Goal: Information Seeking & Learning: Learn about a topic

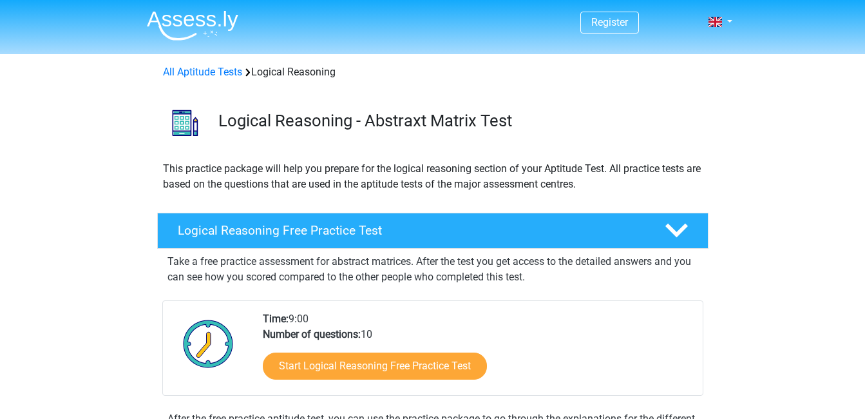
scroll to position [64, 0]
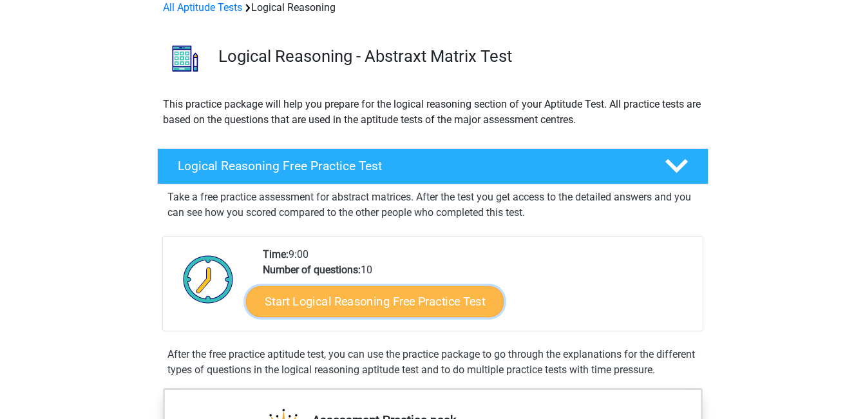
click at [453, 296] on link "Start Logical Reasoning Free Practice Test" at bounding box center [375, 300] width 258 height 31
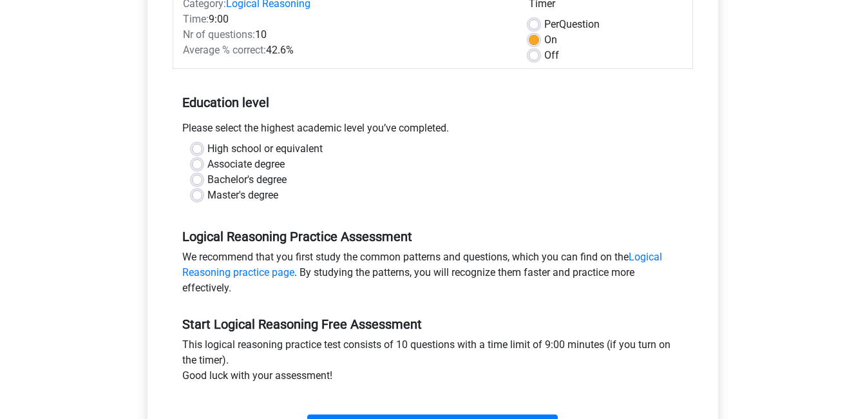
scroll to position [258, 0]
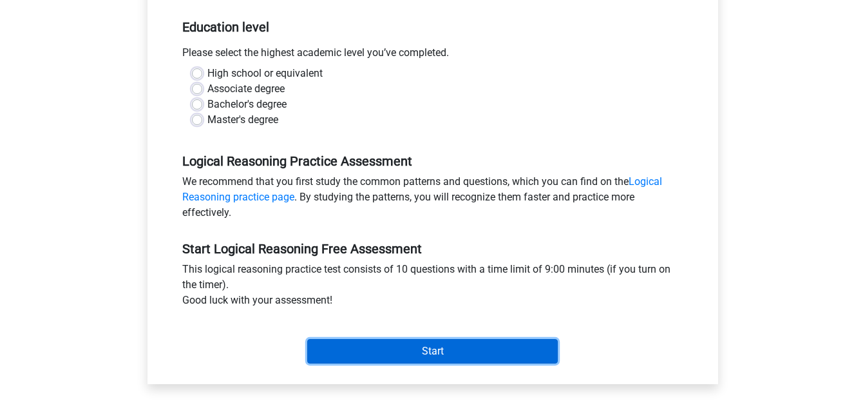
click at [453, 343] on input "Start" at bounding box center [432, 351] width 251 height 24
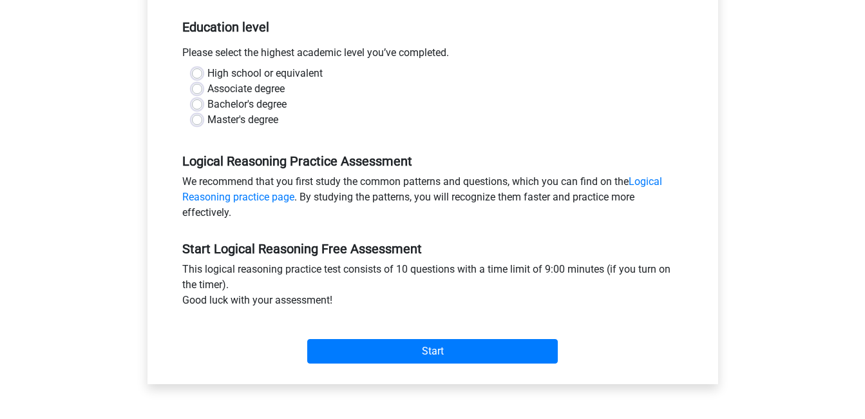
click at [205, 73] on div "High school or equivalent" at bounding box center [433, 73] width 482 height 15
click at [218, 102] on label "Bachelor's degree" at bounding box center [246, 104] width 79 height 15
click at [202, 102] on input "Bachelor's degree" at bounding box center [197, 103] width 10 height 13
radio input "true"
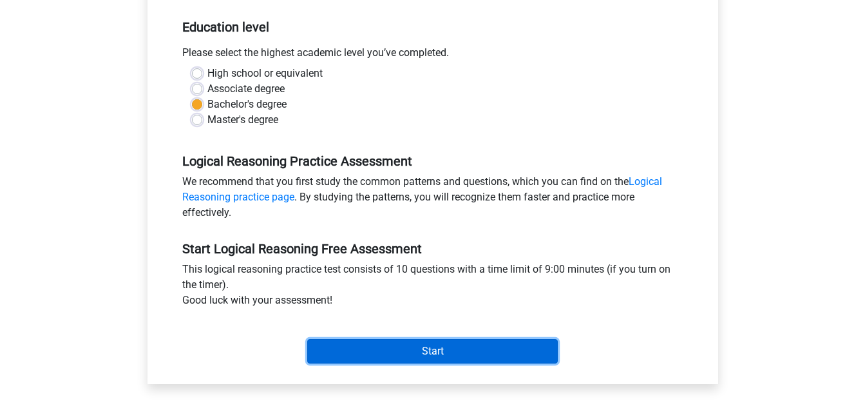
click at [380, 352] on input "Start" at bounding box center [432, 351] width 251 height 24
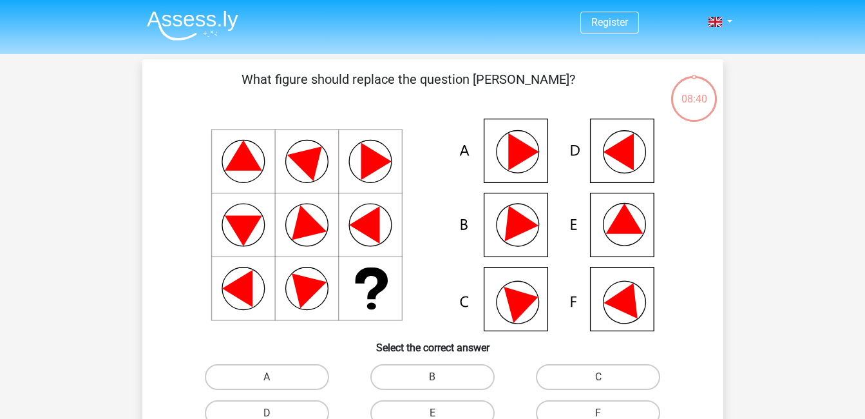
click at [607, 233] on icon at bounding box center [623, 218] width 37 height 30
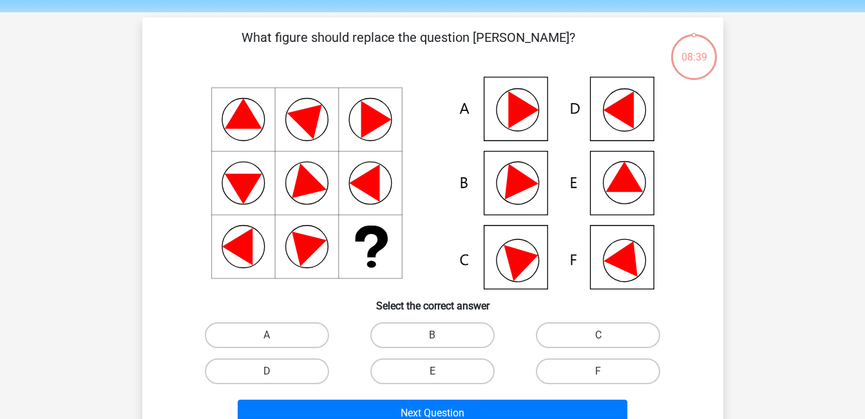
scroll to position [64, 0]
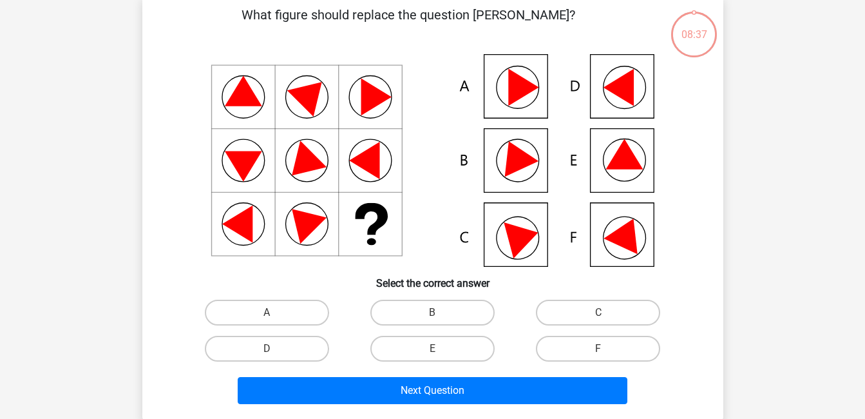
click at [432, 350] on input "E" at bounding box center [436, 352] width 8 height 8
radio input "true"
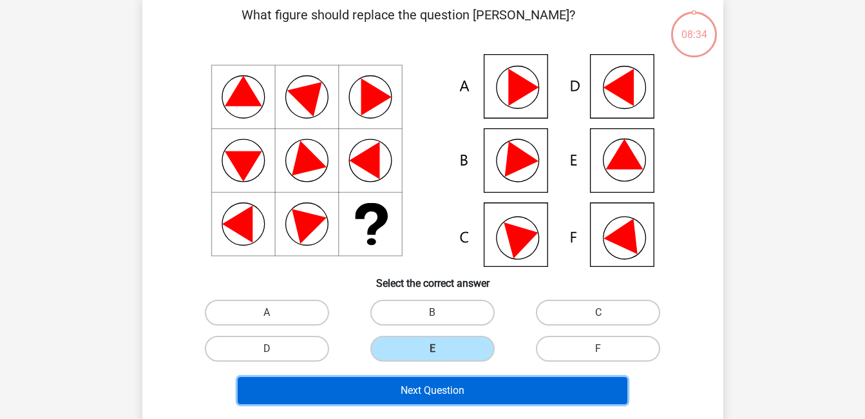
click at [455, 399] on button "Next Question" at bounding box center [433, 390] width 390 height 27
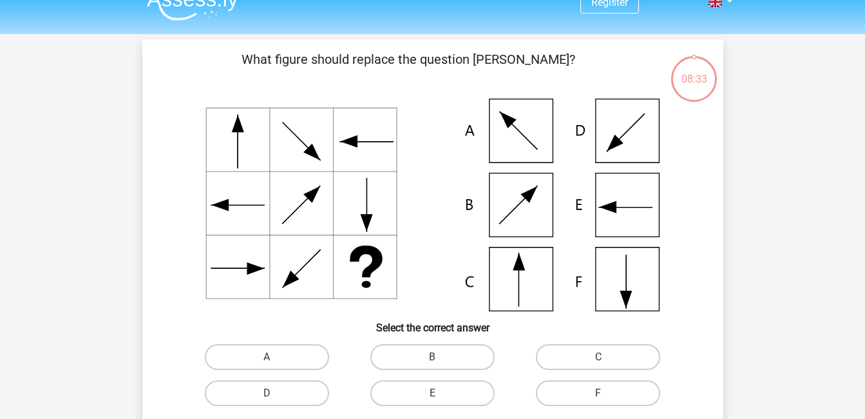
scroll to position [0, 0]
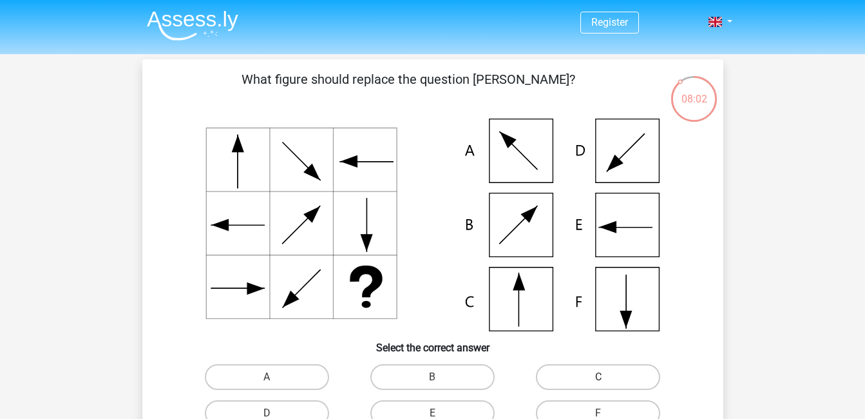
click at [589, 379] on label "C" at bounding box center [598, 377] width 124 height 26
click at [598, 379] on input "C" at bounding box center [602, 381] width 8 height 8
radio input "true"
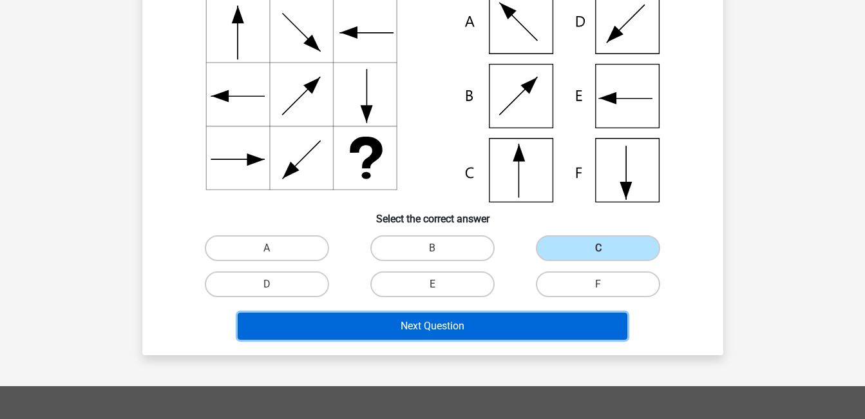
click at [430, 332] on button "Next Question" at bounding box center [433, 325] width 390 height 27
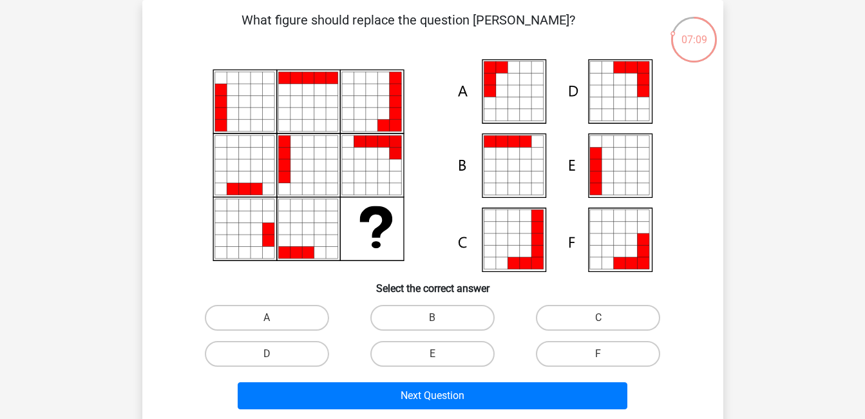
scroll to position [124, 0]
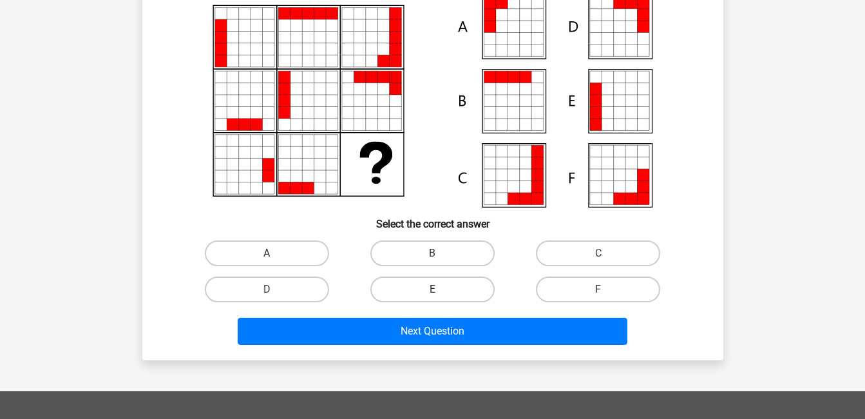
click at [453, 296] on label "E" at bounding box center [432, 289] width 124 height 26
click at [440, 296] on input "E" at bounding box center [436, 293] width 8 height 8
radio input "true"
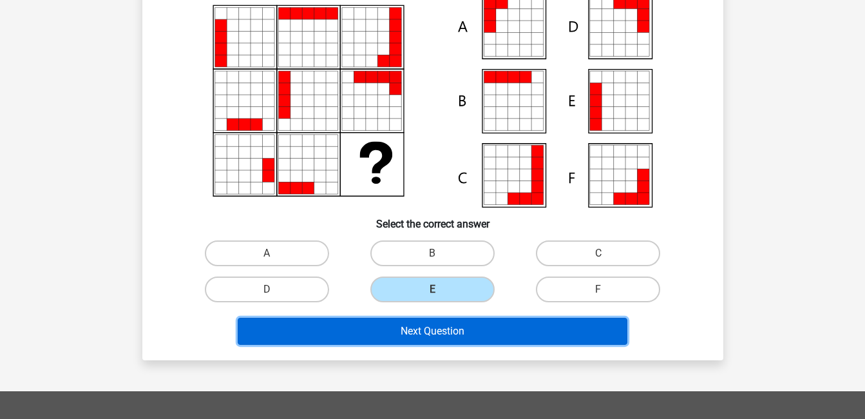
click at [484, 330] on button "Next Question" at bounding box center [433, 330] width 390 height 27
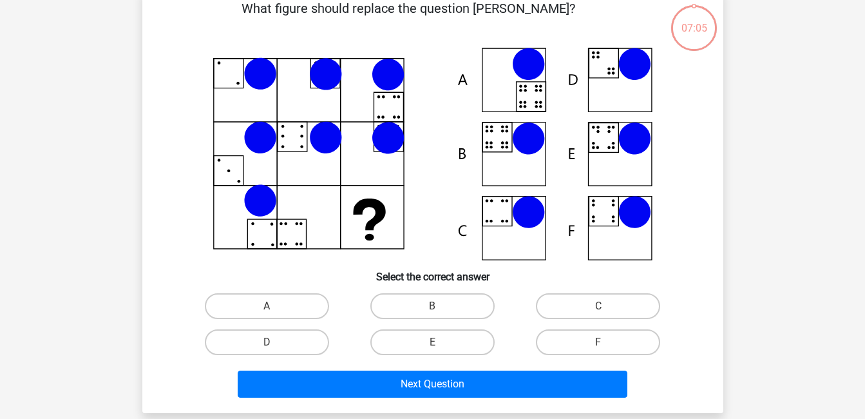
scroll to position [59, 0]
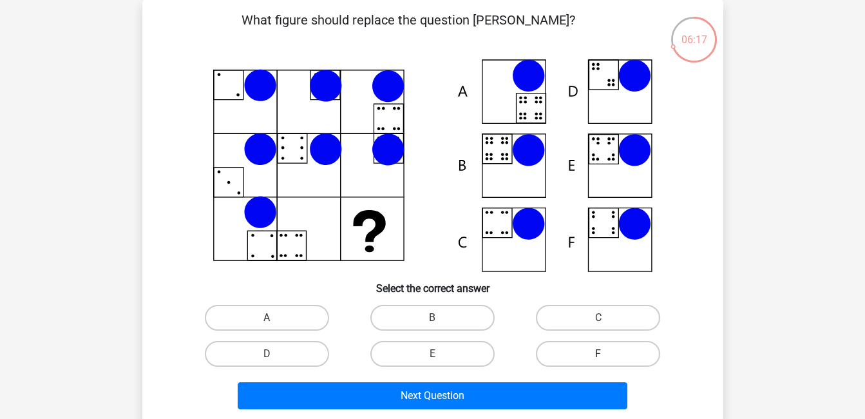
click at [613, 347] on label "F" at bounding box center [598, 354] width 124 height 26
click at [607, 354] on input "F" at bounding box center [602, 358] width 8 height 8
radio input "true"
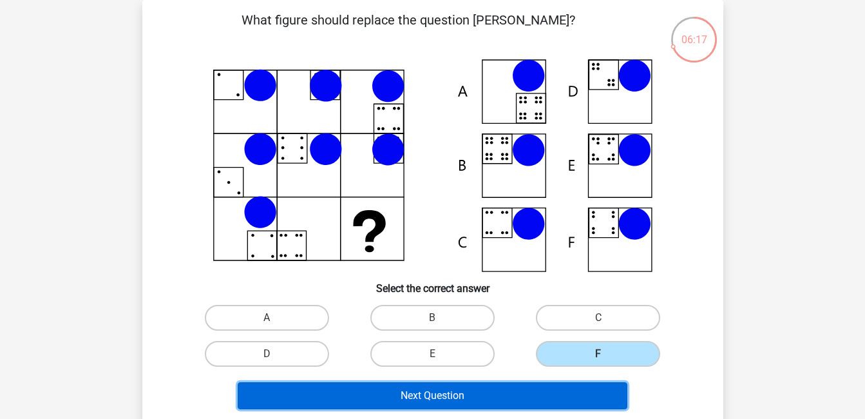
click at [514, 390] on button "Next Question" at bounding box center [433, 395] width 390 height 27
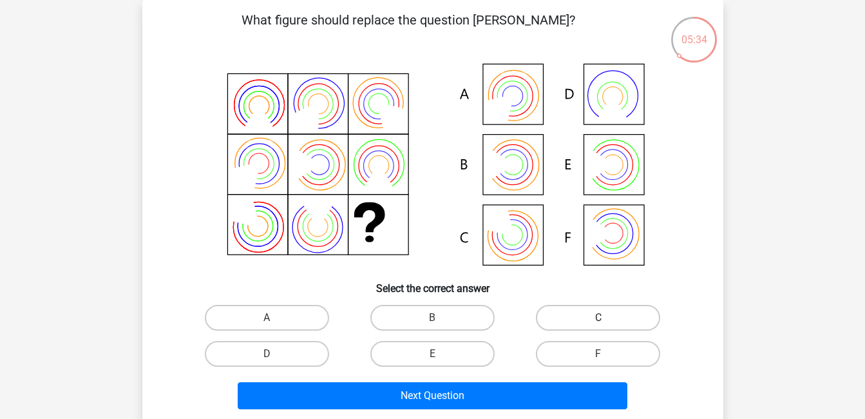
click at [585, 317] on label "C" at bounding box center [598, 318] width 124 height 26
click at [598, 317] on input "C" at bounding box center [602, 321] width 8 height 8
radio input "true"
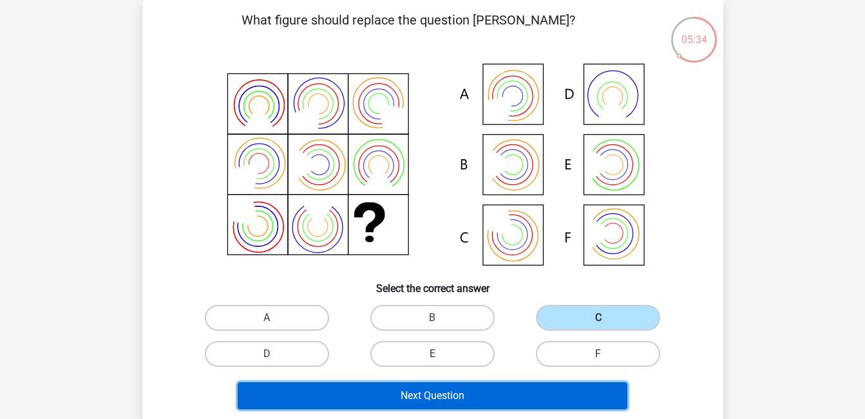
click at [547, 399] on button "Next Question" at bounding box center [433, 395] width 390 height 27
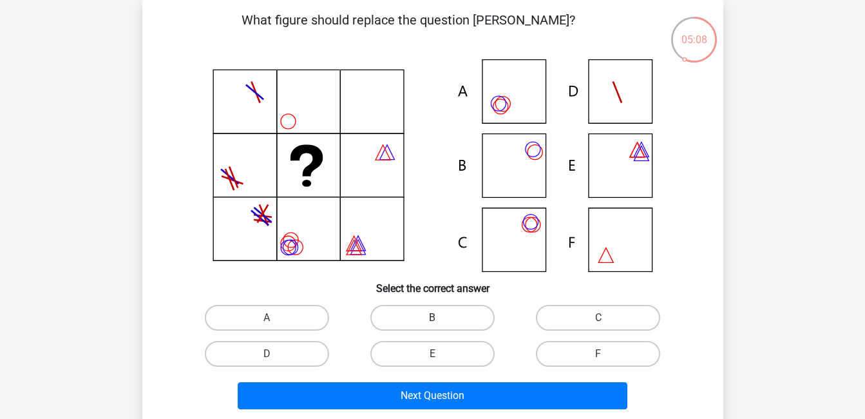
click at [467, 326] on label "B" at bounding box center [432, 318] width 124 height 26
click at [440, 326] on input "B" at bounding box center [436, 321] width 8 height 8
radio input "true"
click at [479, 367] on div "E" at bounding box center [433, 354] width 166 height 36
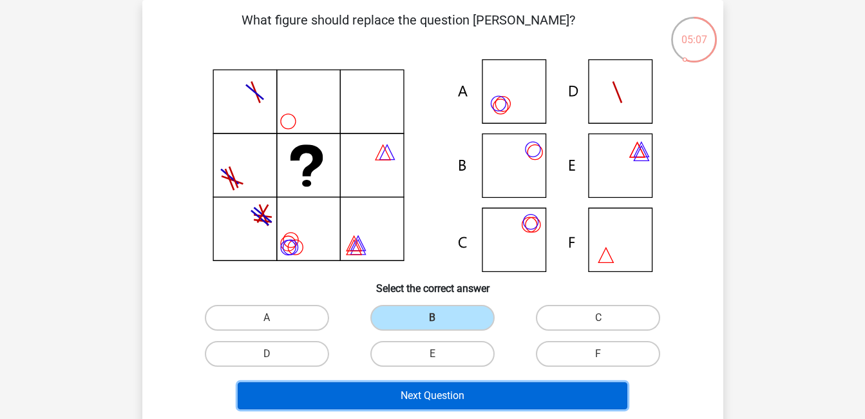
click at [485, 383] on button "Next Question" at bounding box center [433, 395] width 390 height 27
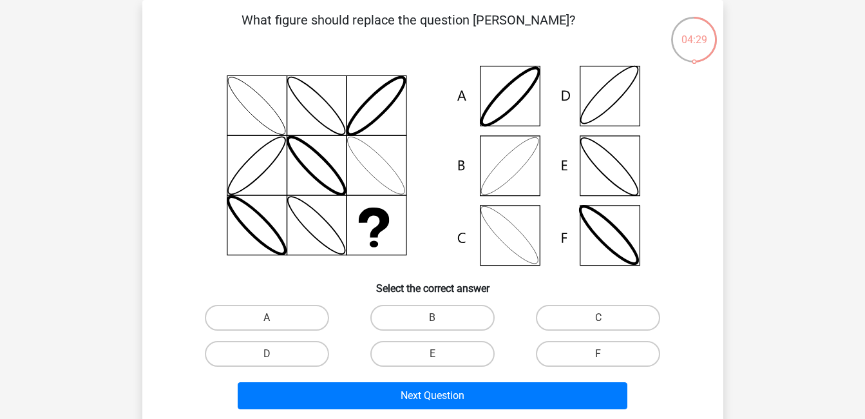
click at [496, 174] on icon at bounding box center [432, 165] width 519 height 213
click at [435, 319] on input "B" at bounding box center [436, 321] width 8 height 8
radio input "true"
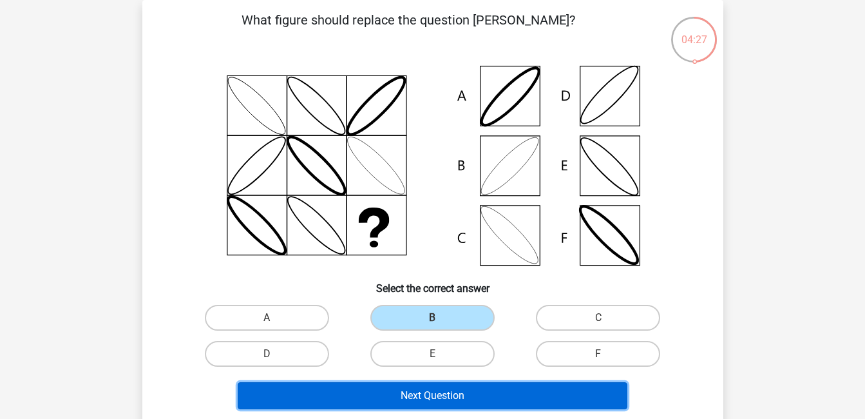
click at [464, 397] on button "Next Question" at bounding box center [433, 395] width 390 height 27
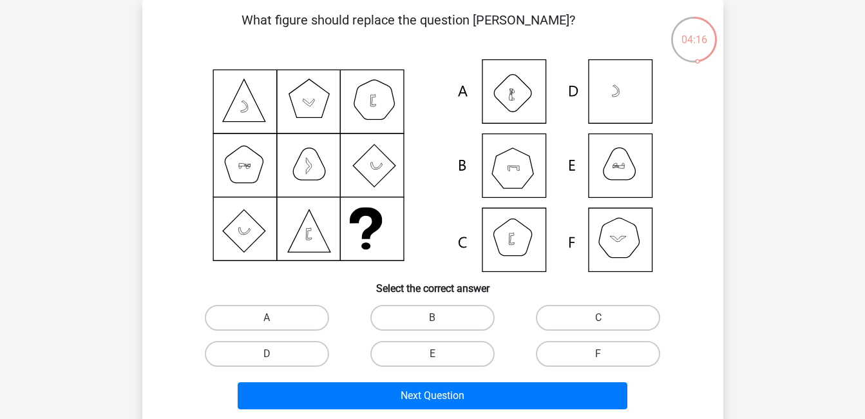
click at [620, 235] on icon at bounding box center [432, 165] width 519 height 213
click at [613, 250] on icon at bounding box center [432, 165] width 519 height 213
click at [588, 355] on label "F" at bounding box center [598, 354] width 124 height 26
click at [598, 355] on input "F" at bounding box center [602, 358] width 8 height 8
radio input "true"
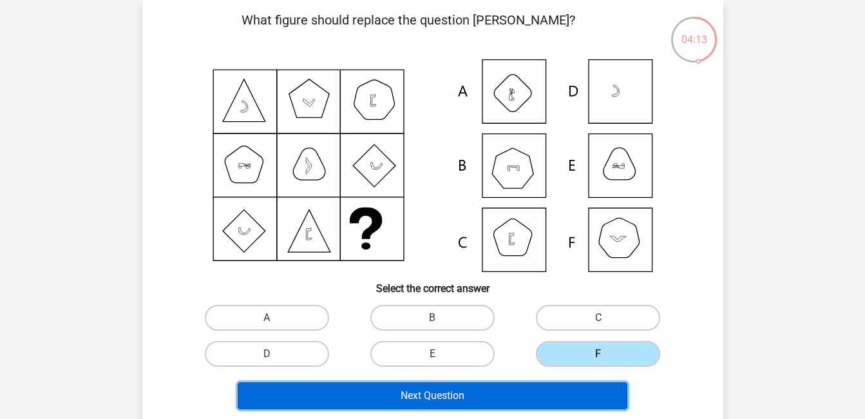
click at [442, 397] on button "Next Question" at bounding box center [433, 395] width 390 height 27
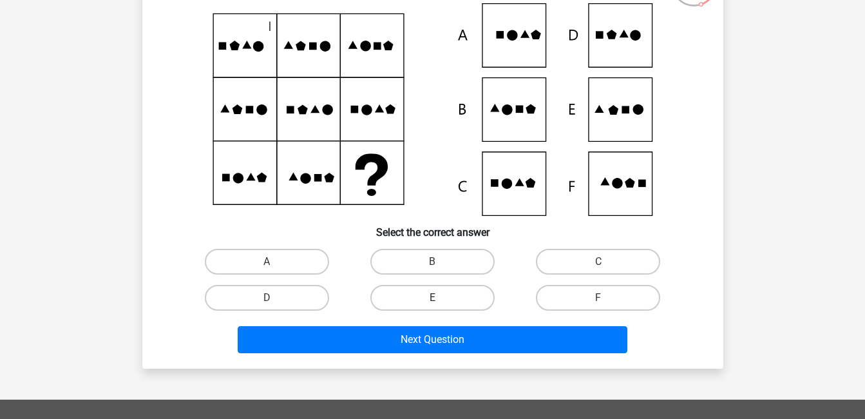
scroll to position [129, 0]
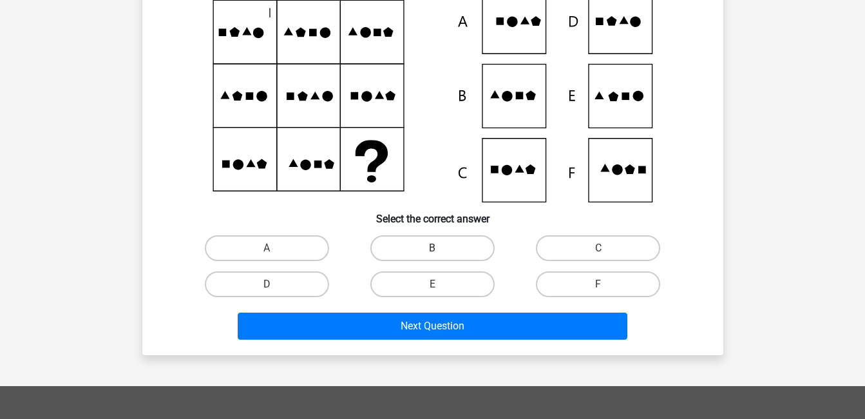
click at [421, 240] on label "B" at bounding box center [432, 248] width 124 height 26
click at [432, 248] on input "B" at bounding box center [436, 252] width 8 height 8
radio input "true"
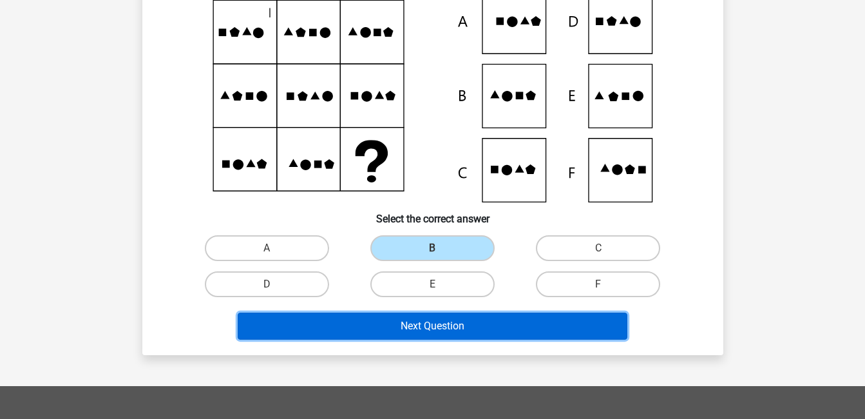
click at [432, 330] on button "Next Question" at bounding box center [433, 325] width 390 height 27
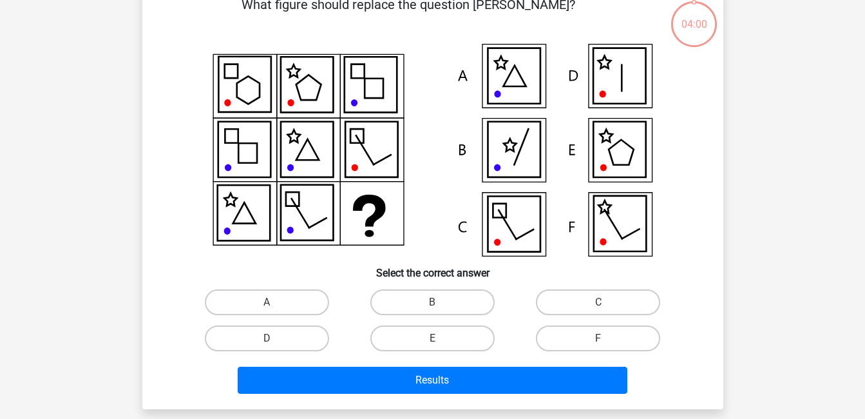
scroll to position [59, 0]
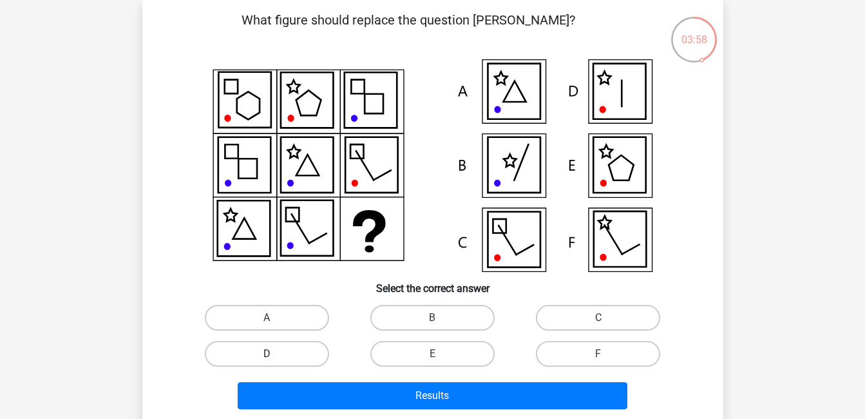
click at [284, 346] on label "D" at bounding box center [267, 354] width 124 height 26
click at [275, 354] on input "D" at bounding box center [271, 358] width 8 height 8
radio input "true"
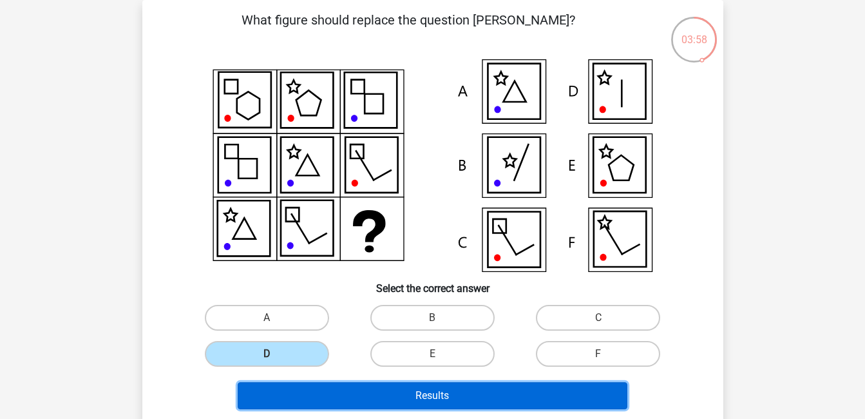
click at [370, 395] on button "Results" at bounding box center [433, 395] width 390 height 27
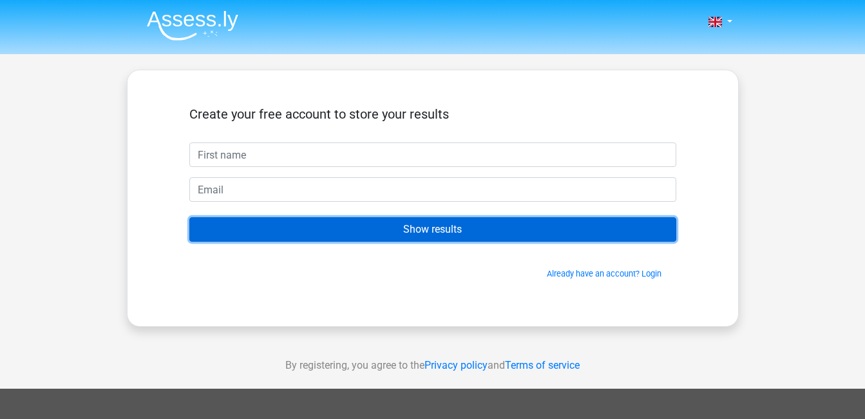
click at [407, 222] on input "Show results" at bounding box center [432, 229] width 487 height 24
